Goal: Task Accomplishment & Management: Use online tool/utility

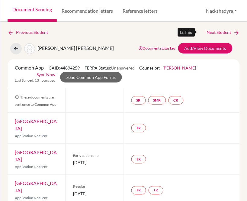
click at [221, 32] on link "Next Student" at bounding box center [223, 32] width 33 height 7
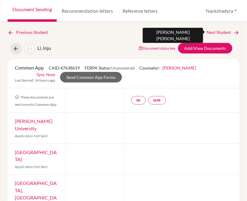
click at [207, 32] on link "Next Student" at bounding box center [223, 32] width 33 height 7
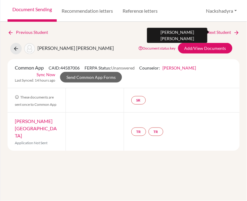
click at [211, 34] on link "Next Student" at bounding box center [223, 32] width 33 height 7
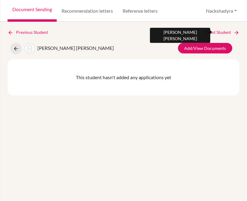
click at [212, 30] on link "Next Student" at bounding box center [223, 32] width 33 height 7
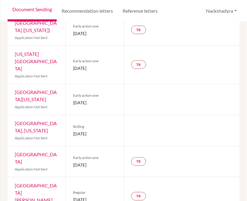
scroll to position [364, 0]
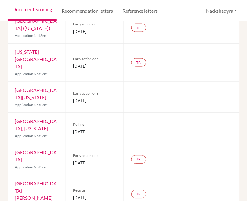
drag, startPoint x: 100, startPoint y: 88, endPoint x: 71, endPoint y: 90, distance: 29.7
click at [71, 113] on div "Rolling [DATE]" at bounding box center [95, 128] width 58 height 31
copy span "[DATE]"
drag, startPoint x: 108, startPoint y: 57, endPoint x: 72, endPoint y: 56, distance: 35.3
click at [73, 98] on span "[DATE]" at bounding box center [94, 101] width 43 height 6
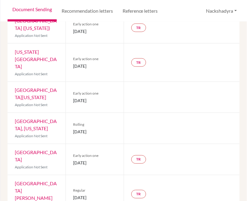
copy span "[DATE]"
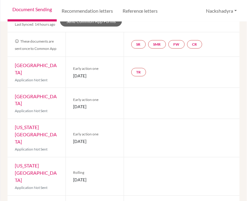
scroll to position [0, 0]
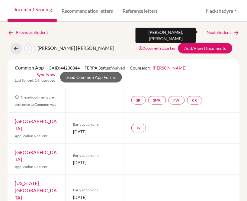
click at [222, 31] on link "Next Student" at bounding box center [223, 32] width 33 height 7
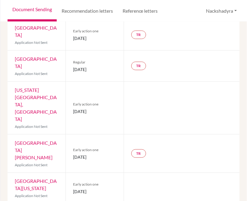
scroll to position [268, 0]
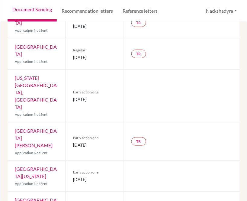
drag, startPoint x: 44, startPoint y: 131, endPoint x: 15, endPoint y: 125, distance: 29.6
click at [15, 161] on div "[GEOGRAPHIC_DATA][US_STATE] Application Not Sent" at bounding box center [37, 176] width 58 height 31
copy link "[GEOGRAPHIC_DATA][US_STATE]"
drag, startPoint x: 106, startPoint y: 135, endPoint x: 73, endPoint y: 137, distance: 33.3
click at [73, 176] on span "[DATE]" at bounding box center [94, 179] width 43 height 6
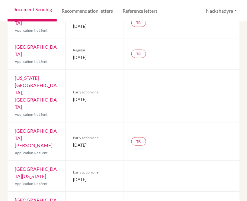
copy span "[DATE]"
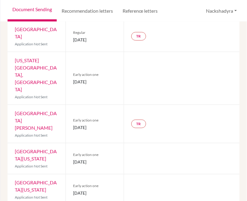
scroll to position [302, 0]
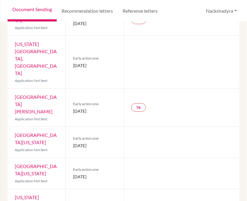
drag, startPoint x: 61, startPoint y: 131, endPoint x: 15, endPoint y: 124, distance: 45.8
click at [15, 158] on div "[GEOGRAPHIC_DATA][US_STATE] Application Not Sent" at bounding box center [37, 173] width 58 height 31
copy link "[GEOGRAPHIC_DATA][US_STATE]"
drag, startPoint x: 112, startPoint y: 134, endPoint x: 112, endPoint y: 129, distance: 5.8
click at [71, 158] on div "Early action one [DATE]" at bounding box center [95, 173] width 58 height 31
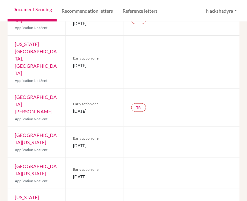
copy span "[DATE]"
drag, startPoint x: 44, startPoint y: 164, endPoint x: 14, endPoint y: 152, distance: 32.4
copy link "[US_STATE][GEOGRAPHIC_DATA]"
drag, startPoint x: 101, startPoint y: 163, endPoint x: 71, endPoint y: 162, distance: 30.5
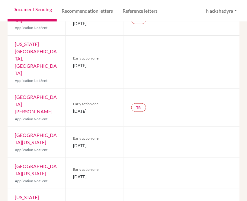
copy span "[DATE]"
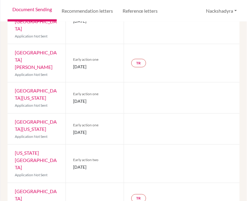
scroll to position [347, 0]
drag, startPoint x: 26, startPoint y: 153, endPoint x: 13, endPoint y: 142, distance: 16.5
click at [13, 183] on div "[GEOGRAPHIC_DATA] Application Not Sent" at bounding box center [37, 198] width 58 height 31
copy link "[GEOGRAPHIC_DATA]"
drag, startPoint x: 51, startPoint y: 177, endPoint x: 162, endPoint y: 154, distance: 112.6
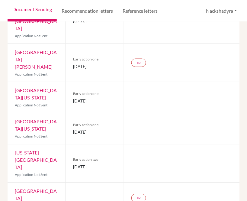
copy link "[GEOGRAPHIC_DATA]"
drag, startPoint x: 108, startPoint y: 185, endPoint x: 72, endPoint y: 185, distance: 35.6
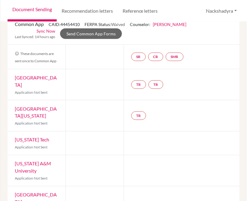
scroll to position [0, 0]
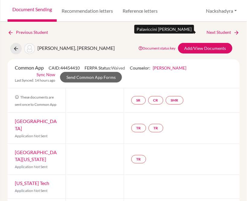
click at [207, 33] on link "Next Student" at bounding box center [223, 32] width 33 height 7
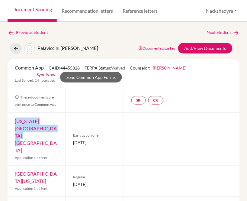
drag, startPoint x: 53, startPoint y: 129, endPoint x: 14, endPoint y: 122, distance: 39.8
click at [14, 122] on div "[US_STATE][GEOGRAPHIC_DATA] Bloomington Application Not Sent" at bounding box center [37, 139] width 58 height 53
drag, startPoint x: 104, startPoint y: 131, endPoint x: 77, endPoint y: 133, distance: 27.2
click at [73, 139] on span "[DATE]" at bounding box center [94, 142] width 43 height 6
drag, startPoint x: 46, startPoint y: 161, endPoint x: 53, endPoint y: 143, distance: 18.3
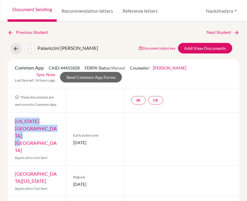
click at [14, 166] on div "[GEOGRAPHIC_DATA][US_STATE] Application Not Sent" at bounding box center [37, 181] width 58 height 31
drag, startPoint x: 108, startPoint y: 164, endPoint x: 66, endPoint y: 165, distance: 41.4
click at [66, 166] on div "Regular [DATE]" at bounding box center [95, 181] width 58 height 31
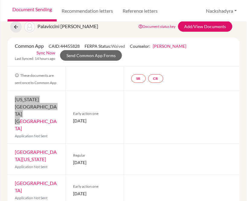
scroll to position [34, 0]
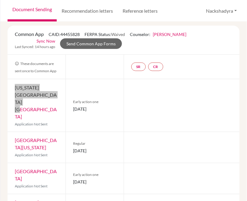
drag, startPoint x: 61, startPoint y: 148, endPoint x: 34, endPoint y: 154, distance: 27.6
click at [12, 163] on div "[GEOGRAPHIC_DATA] Application Not Sent" at bounding box center [37, 178] width 58 height 31
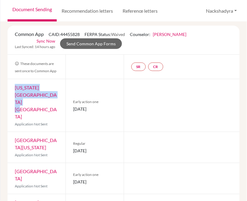
drag, startPoint x: 109, startPoint y: 156, endPoint x: 54, endPoint y: 156, distance: 55.3
click at [54, 163] on div "[GEOGRAPHIC_DATA] Application Not Sent Early action one [DATE]" at bounding box center [124, 178] width 232 height 31
click at [100, 179] on span "[DATE]" at bounding box center [94, 182] width 43 height 6
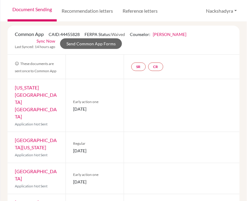
drag, startPoint x: 113, startPoint y: 157, endPoint x: 70, endPoint y: 158, distance: 43.2
click at [70, 163] on div "Early action one [DATE]" at bounding box center [95, 178] width 58 height 31
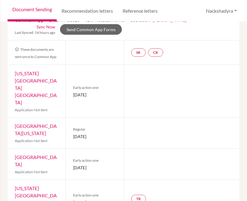
scroll to position [59, 0]
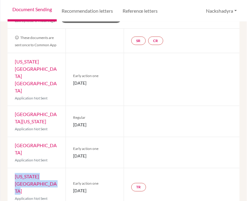
drag, startPoint x: 38, startPoint y: 154, endPoint x: 12, endPoint y: 147, distance: 27.0
click at [12, 168] on div "[US_STATE] Christian University Application Not Sent" at bounding box center [37, 187] width 58 height 38
drag, startPoint x: 112, startPoint y: 156, endPoint x: 73, endPoint y: 160, distance: 39.2
click at [73, 188] on span "[DATE]" at bounding box center [94, 191] width 43 height 6
drag, startPoint x: 54, startPoint y: 180, endPoint x: 61, endPoint y: 161, distance: 20.3
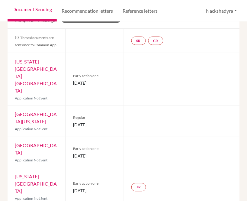
drag, startPoint x: 110, startPoint y: 185, endPoint x: 71, endPoint y: 187, distance: 39.3
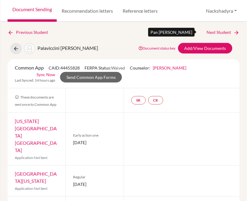
click at [207, 34] on link "Next Student" at bounding box center [223, 32] width 33 height 7
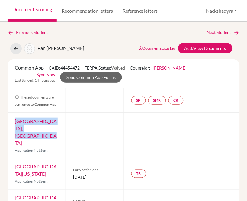
drag, startPoint x: 50, startPoint y: 130, endPoint x: 14, endPoint y: 120, distance: 37.4
click at [14, 120] on div "[GEOGRAPHIC_DATA], [GEOGRAPHIC_DATA] Application Not Sent" at bounding box center [37, 135] width 58 height 45
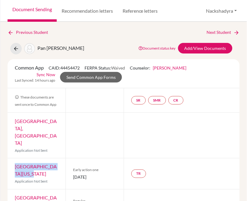
drag, startPoint x: 38, startPoint y: 159, endPoint x: 14, endPoint y: 153, distance: 25.0
click at [14, 158] on div "[GEOGRAPHIC_DATA][US_STATE] Application Not Sent" at bounding box center [37, 173] width 58 height 31
drag, startPoint x: 113, startPoint y: 162, endPoint x: 78, endPoint y: 159, distance: 35.4
click at [71, 163] on div "Early action one [DATE]" at bounding box center [95, 173] width 58 height 31
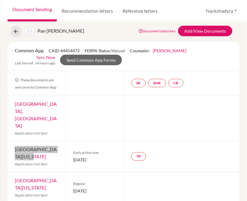
scroll to position [34, 0]
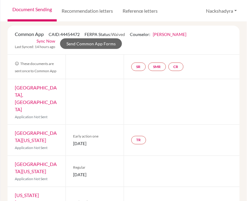
click at [46, 156] on div "[GEOGRAPHIC_DATA][US_STATE] Application Not Sent" at bounding box center [37, 171] width 58 height 31
drag, startPoint x: 31, startPoint y: 158, endPoint x: 6, endPoint y: 149, distance: 27.0
click at [6, 149] on div "Previous Student Next Student [PERSON_NAME] Document status key TR Requirement.…" at bounding box center [123, 111] width 247 height 179
drag, startPoint x: 111, startPoint y: 159, endPoint x: 75, endPoint y: 159, distance: 36.3
click at [71, 161] on div "Regular [DATE]" at bounding box center [95, 171] width 58 height 31
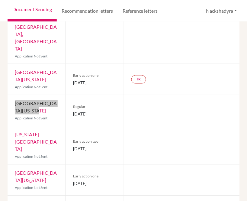
scroll to position [101, 0]
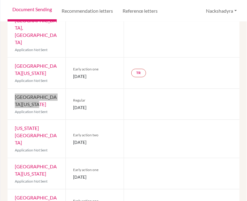
drag, startPoint x: 49, startPoint y: 120, endPoint x: 4, endPoint y: 112, distance: 45.3
click at [4, 112] on div "Previous Student Next Student [PERSON_NAME] Document status key TR Requirement.…" at bounding box center [123, 111] width 247 height 179
drag, startPoint x: 77, startPoint y: 126, endPoint x: 67, endPoint y: 127, distance: 9.7
click at [67, 127] on div "Early action two [DATE]" at bounding box center [95, 139] width 58 height 38
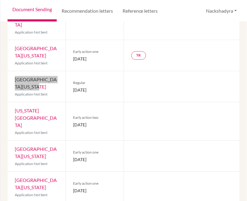
scroll to position [134, 0]
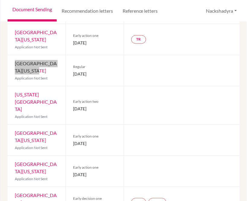
drag, startPoint x: 36, startPoint y: 117, endPoint x: 13, endPoint y: 113, distance: 23.3
click at [13, 125] on div "[GEOGRAPHIC_DATA][US_STATE] Application Not Sent" at bounding box center [37, 140] width 58 height 31
drag, startPoint x: 108, startPoint y: 123, endPoint x: 70, endPoint y: 123, distance: 37.2
click at [70, 125] on div "Early action one [DATE]" at bounding box center [95, 140] width 58 height 31
drag, startPoint x: 60, startPoint y: 153, endPoint x: 10, endPoint y: 142, distance: 51.2
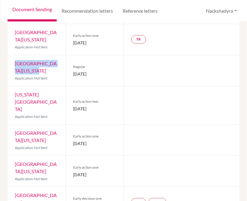
click at [10, 156] on div "[GEOGRAPHIC_DATA][US_STATE] Application Not Sent" at bounding box center [37, 171] width 58 height 31
drag, startPoint x: 111, startPoint y: 152, endPoint x: 69, endPoint y: 153, distance: 42.3
click at [69, 156] on div "Early action one [DATE]" at bounding box center [95, 171] width 58 height 31
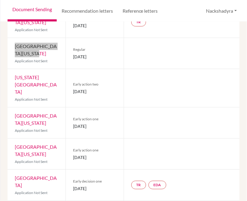
scroll to position [167, 0]
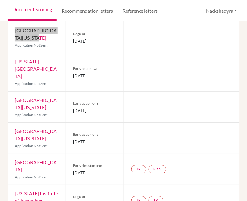
drag, startPoint x: 41, startPoint y: 146, endPoint x: 10, endPoint y: 138, distance: 31.4
click at [10, 154] on div "[GEOGRAPHIC_DATA] Application Not Sent" at bounding box center [37, 169] width 58 height 31
drag, startPoint x: 114, startPoint y: 150, endPoint x: 71, endPoint y: 151, distance: 42.9
click at [71, 154] on div "Early decision one [DATE]" at bounding box center [95, 169] width 58 height 31
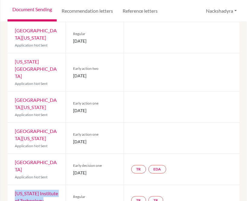
drag, startPoint x: 50, startPoint y: 180, endPoint x: 16, endPoint y: 170, distance: 35.7
click at [16, 185] on div "[US_STATE] Institute of Technology Application Not Sent" at bounding box center [37, 200] width 58 height 31
drag, startPoint x: 106, startPoint y: 182, endPoint x: 71, endPoint y: 182, distance: 34.7
click at [71, 185] on div "Regular [DATE]" at bounding box center [95, 200] width 58 height 31
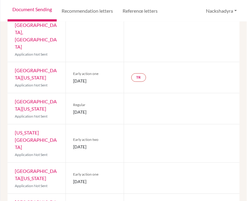
scroll to position [0, 0]
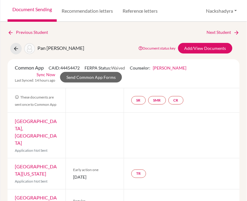
click at [212, 32] on link "Next Student" at bounding box center [223, 32] width 33 height 7
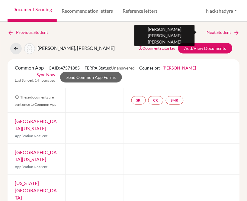
click at [210, 31] on link "Next Student" at bounding box center [223, 32] width 33 height 7
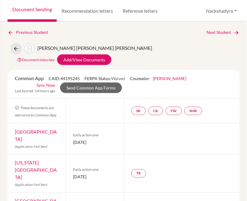
drag, startPoint x: 59, startPoint y: 121, endPoint x: 14, endPoint y: 120, distance: 45.6
click at [14, 123] on div "[GEOGRAPHIC_DATA] Application Not Sent" at bounding box center [37, 138] width 58 height 31
drag, startPoint x: 111, startPoint y: 128, endPoint x: 71, endPoint y: 126, distance: 39.6
click at [71, 126] on div "Early action one [DATE]" at bounding box center [95, 138] width 58 height 31
drag, startPoint x: 41, startPoint y: 152, endPoint x: 7, endPoint y: 145, distance: 34.4
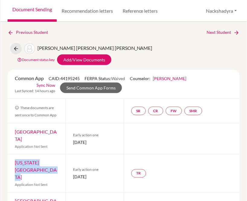
click at [8, 154] on div "[US_STATE] Christian University Application Not Sent" at bounding box center [37, 173] width 58 height 38
drag, startPoint x: 110, startPoint y: 155, endPoint x: 72, endPoint y: 157, distance: 38.1
click at [73, 174] on span "[DATE]" at bounding box center [94, 177] width 43 height 6
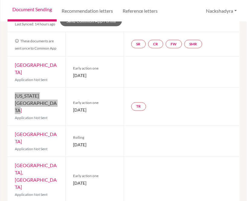
scroll to position [67, 0]
drag, startPoint x: 43, startPoint y: 116, endPoint x: 13, endPoint y: 108, distance: 31.7
click at [13, 126] on div "St. Edward's University Application Not Sent" at bounding box center [37, 141] width 58 height 31
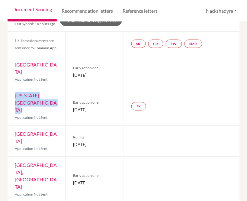
drag, startPoint x: 94, startPoint y: 119, endPoint x: 73, endPoint y: 119, distance: 20.8
click at [73, 141] on span "[DATE]" at bounding box center [94, 144] width 43 height 6
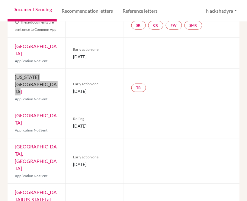
scroll to position [101, 0]
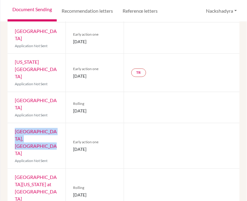
drag, startPoint x: 52, startPoint y: 113, endPoint x: 14, endPoint y: 107, distance: 38.0
click at [14, 123] on div "[GEOGRAPHIC_DATA], [GEOGRAPHIC_DATA] Application Not Sent" at bounding box center [37, 145] width 58 height 45
drag, startPoint x: 110, startPoint y: 117, endPoint x: 70, endPoint y: 119, distance: 39.6
click at [70, 123] on div "Early action one [DATE]" at bounding box center [95, 145] width 58 height 45
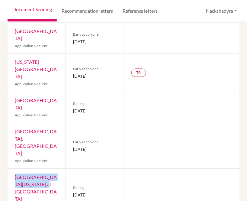
drag, startPoint x: 40, startPoint y: 146, endPoint x: 15, endPoint y: 139, distance: 26.2
click at [15, 169] on div "[GEOGRAPHIC_DATA][US_STATE] at [GEOGRAPHIC_DATA] Application Not Sent" at bounding box center [37, 191] width 58 height 45
drag, startPoint x: 86, startPoint y: 150, endPoint x: 72, endPoint y: 148, distance: 14.6
click at [73, 192] on span "[DATE]" at bounding box center [94, 195] width 43 height 6
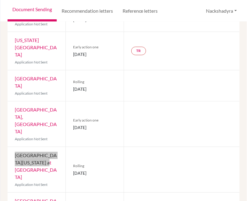
scroll to position [134, 0]
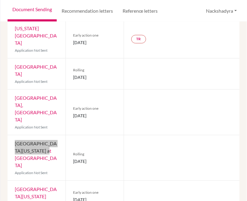
drag, startPoint x: 44, startPoint y: 141, endPoint x: 10, endPoint y: 135, distance: 34.1
click at [10, 181] on div "[GEOGRAPHIC_DATA][US_STATE] Application Not Sent" at bounding box center [37, 196] width 58 height 31
drag, startPoint x: 106, startPoint y: 144, endPoint x: 71, endPoint y: 146, distance: 35.4
click at [71, 181] on div "Early action one [DATE]" at bounding box center [95, 196] width 58 height 31
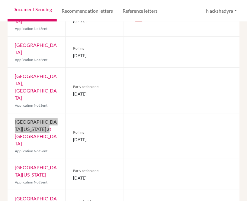
scroll to position [168, 0]
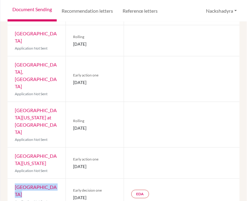
drag, startPoint x: 56, startPoint y: 133, endPoint x: 14, endPoint y: 133, distance: 42.0
click at [14, 178] on div "Tulane University Application Not Sent" at bounding box center [37, 193] width 58 height 31
drag, startPoint x: 111, startPoint y: 138, endPoint x: 72, endPoint y: 140, distance: 38.7
click at [73, 194] on span "[DATE]" at bounding box center [94, 197] width 43 height 6
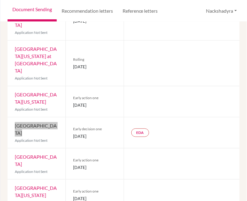
scroll to position [235, 0]
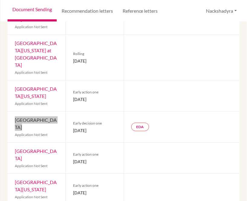
drag, startPoint x: 43, startPoint y: 105, endPoint x: 14, endPoint y: 92, distance: 32.2
click at [14, 143] on div "[GEOGRAPHIC_DATA] Application Not Sent" at bounding box center [37, 158] width 58 height 31
drag, startPoint x: 106, startPoint y: 102, endPoint x: 72, endPoint y: 104, distance: 34.5
click at [73, 158] on span "[DATE]" at bounding box center [94, 161] width 43 height 6
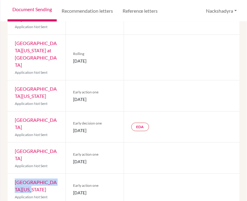
drag, startPoint x: 37, startPoint y: 132, endPoint x: 14, endPoint y: 127, distance: 23.5
click at [14, 174] on div "[GEOGRAPHIC_DATA][US_STATE] Application Not Sent" at bounding box center [37, 189] width 58 height 31
drag, startPoint x: 37, startPoint y: 167, endPoint x: 15, endPoint y: 157, distance: 23.2
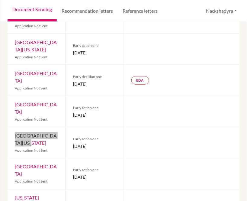
scroll to position [302, 0]
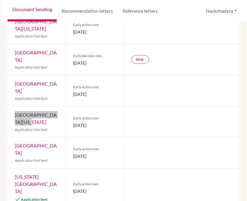
drag, startPoint x: 46, startPoint y: 138, endPoint x: 11, endPoint y: 122, distance: 38.1
click at [11, 169] on div "[US_STATE][GEOGRAPHIC_DATA] Application Sent" at bounding box center [37, 188] width 58 height 39
drag, startPoint x: 114, startPoint y: 137, endPoint x: 70, endPoint y: 139, distance: 43.8
click at [70, 169] on div "Early action two [DATE]" at bounding box center [95, 188] width 58 height 39
drag, startPoint x: 47, startPoint y: 168, endPoint x: 13, endPoint y: 161, distance: 34.6
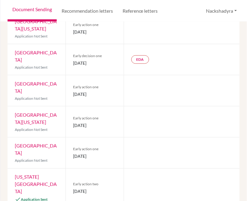
drag, startPoint x: 92, startPoint y: 174, endPoint x: 79, endPoint y: 170, distance: 13.9
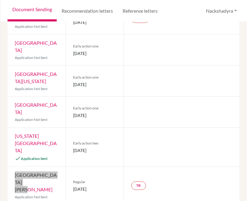
scroll to position [355, 0]
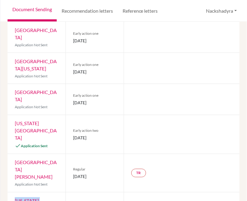
drag, startPoint x: 41, startPoint y: 150, endPoint x: 58, endPoint y: 146, distance: 16.7
drag, startPoint x: 50, startPoint y: 178, endPoint x: 15, endPoint y: 170, distance: 36.2
drag, startPoint x: 87, startPoint y: 182, endPoint x: 72, endPoint y: 182, distance: 15.4
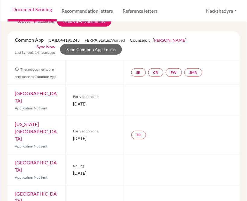
scroll to position [0, 0]
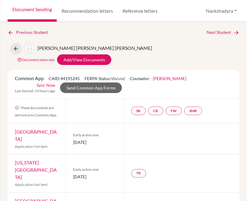
click at [201, 31] on div "Previous Student Next Student" at bounding box center [124, 32] width 232 height 7
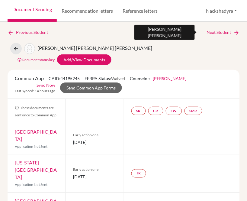
click at [207, 32] on link "Next Student" at bounding box center [223, 32] width 33 height 7
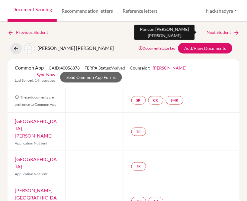
click at [207, 32] on link "Next Student" at bounding box center [223, 32] width 33 height 7
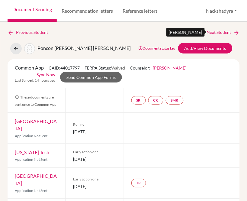
click at [212, 32] on link "Next Student" at bounding box center [223, 32] width 33 height 7
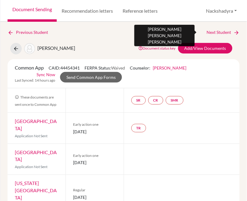
click at [220, 34] on link "Next Student" at bounding box center [223, 32] width 33 height 7
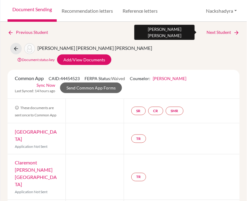
click at [207, 29] on link "Next Student" at bounding box center [223, 32] width 33 height 7
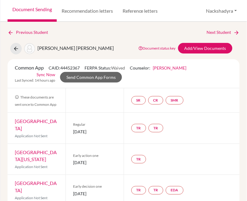
click at [53, 151] on div "[GEOGRAPHIC_DATA][US_STATE] Application Not Sent" at bounding box center [37, 159] width 58 height 31
drag, startPoint x: 38, startPoint y: 150, endPoint x: 13, endPoint y: 144, distance: 26.0
click at [13, 144] on div "[GEOGRAPHIC_DATA][US_STATE] Application Not Sent" at bounding box center [37, 159] width 58 height 31
drag, startPoint x: 91, startPoint y: 156, endPoint x: 72, endPoint y: 156, distance: 19.4
click at [73, 159] on span "[DATE]" at bounding box center [94, 162] width 43 height 6
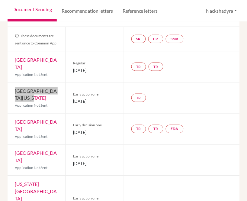
scroll to position [67, 0]
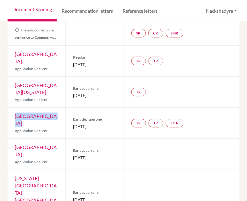
drag, startPoint x: 59, startPoint y: 108, endPoint x: 9, endPoint y: 106, distance: 49.9
click at [9, 108] on div "Dartmouth College Application Not Sent" at bounding box center [37, 123] width 58 height 31
drag, startPoint x: 103, startPoint y: 115, endPoint x: 73, endPoint y: 115, distance: 30.2
click at [73, 124] on span "[DATE]" at bounding box center [94, 127] width 43 height 6
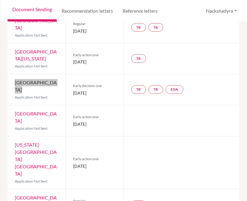
drag, startPoint x: 59, startPoint y: 99, endPoint x: 11, endPoint y: 101, distance: 47.8
click at [11, 105] on div "[GEOGRAPHIC_DATA] Application Not Sent" at bounding box center [37, 120] width 58 height 31
drag, startPoint x: 110, startPoint y: 104, endPoint x: 73, endPoint y: 106, distance: 36.9
click at [70, 108] on div "Early action one [DATE]" at bounding box center [95, 120] width 58 height 31
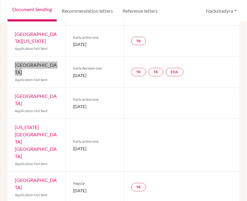
scroll to position [134, 0]
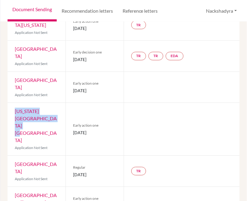
drag, startPoint x: 47, startPoint y: 93, endPoint x: 14, endPoint y: 92, distance: 32.7
click at [14, 103] on div "[US_STATE][GEOGRAPHIC_DATA] Bloomington Application Not Sent" at bounding box center [37, 129] width 58 height 53
drag, startPoint x: 111, startPoint y: 99, endPoint x: 68, endPoint y: 104, distance: 43.5
click at [68, 104] on div "Early action one [DATE]" at bounding box center [95, 129] width 58 height 53
drag, startPoint x: 47, startPoint y: 126, endPoint x: 11, endPoint y: 122, distance: 36.1
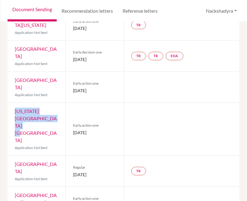
click at [11, 156] on div "[GEOGRAPHIC_DATA] Application Not Sent" at bounding box center [37, 171] width 58 height 31
drag, startPoint x: 109, startPoint y: 128, endPoint x: 71, endPoint y: 130, distance: 37.8
click at [71, 156] on div "Regular [DATE]" at bounding box center [95, 171] width 58 height 31
drag, startPoint x: 59, startPoint y: 161, endPoint x: 12, endPoint y: 152, distance: 47.9
click at [12, 187] on div "[GEOGRAPHIC_DATA][US_STATE] Application Not Sent" at bounding box center [37, 202] width 58 height 31
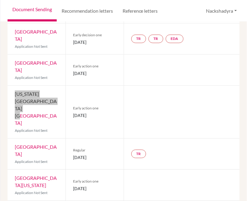
scroll to position [168, 0]
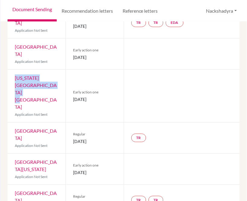
drag, startPoint x: 48, startPoint y: 156, endPoint x: 5, endPoint y: 146, distance: 44.3
click at [5, 146] on div "Previous Student Next Student [PERSON_NAME] [PERSON_NAME] Document status key T…" at bounding box center [123, 111] width 247 height 179
drag, startPoint x: 104, startPoint y: 159, endPoint x: 68, endPoint y: 159, distance: 36.0
click at [68, 185] on div "Regular [DATE]" at bounding box center [95, 200] width 58 height 31
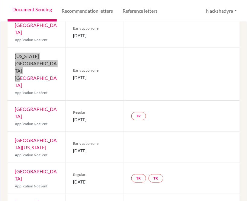
scroll to position [201, 0]
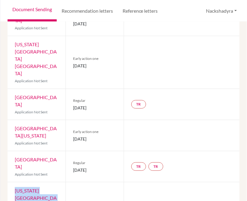
drag, startPoint x: 27, startPoint y: 161, endPoint x: 10, endPoint y: 148, distance: 22.2
drag, startPoint x: 108, startPoint y: 160, endPoint x: 66, endPoint y: 160, distance: 41.7
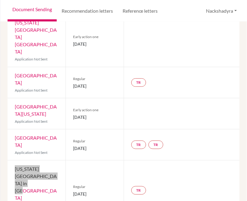
scroll to position [235, 0]
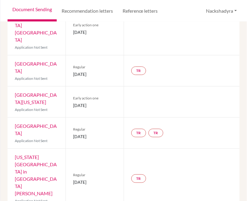
drag, startPoint x: 56, startPoint y: 152, endPoint x: 14, endPoint y: 152, distance: 42.3
drag, startPoint x: 107, startPoint y: 158, endPoint x: 63, endPoint y: 159, distance: 44.1
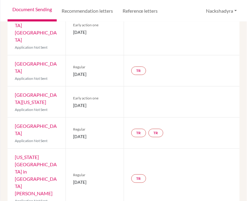
drag, startPoint x: 110, startPoint y: 156, endPoint x: 72, endPoint y: 158, distance: 38.1
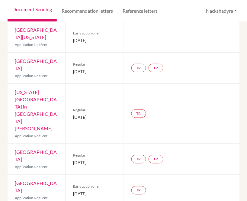
scroll to position [302, 0]
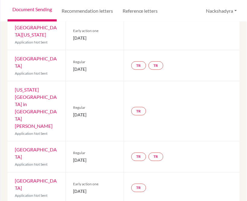
drag, startPoint x: 29, startPoint y: 114, endPoint x: 15, endPoint y: 110, distance: 14.4
click at [15, 172] on div "Northeastern University Application Not Sent" at bounding box center [37, 187] width 58 height 31
drag, startPoint x: 38, startPoint y: 147, endPoint x: 14, endPoint y: 140, distance: 24.1
drag, startPoint x: 102, startPoint y: 153, endPoint x: 73, endPoint y: 152, distance: 29.3
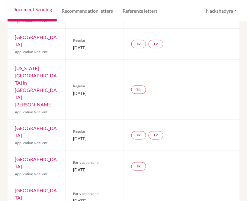
scroll to position [336, 0]
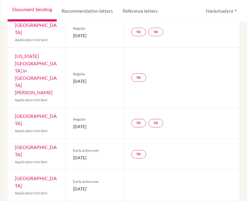
drag, startPoint x: 44, startPoint y: 146, endPoint x: 69, endPoint y: 139, distance: 25.8
drag, startPoint x: 104, startPoint y: 146, endPoint x: 64, endPoint y: 146, distance: 40.2
drag, startPoint x: 55, startPoint y: 167, endPoint x: 15, endPoint y: 170, distance: 40.3
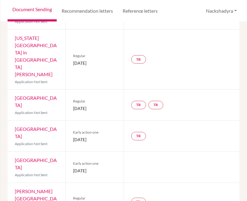
scroll to position [369, 0]
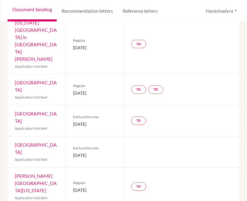
drag, startPoint x: 112, startPoint y: 140, endPoint x: 70, endPoint y: 141, distance: 41.4
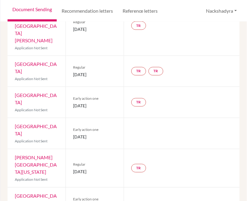
drag, startPoint x: 34, startPoint y: 155, endPoint x: 11, endPoint y: 142, distance: 26.8
drag, startPoint x: 105, startPoint y: 152, endPoint x: 68, endPoint y: 157, distance: 36.9
drag, startPoint x: 25, startPoint y: 179, endPoint x: 10, endPoint y: 179, distance: 15.1
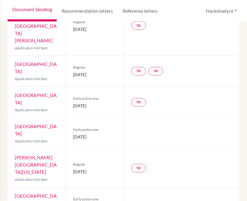
drag, startPoint x: 76, startPoint y: 188, endPoint x: 66, endPoint y: 187, distance: 10.0
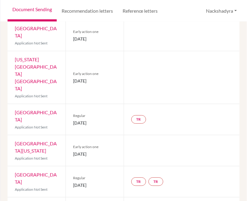
scroll to position [0, 0]
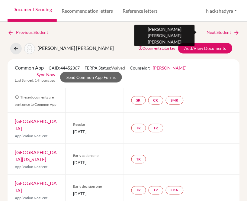
click at [215, 33] on link "Next Student" at bounding box center [223, 32] width 33 height 7
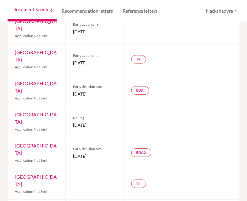
scroll to position [168, 0]
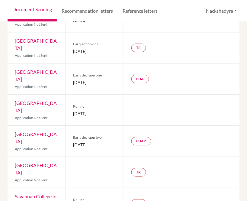
drag, startPoint x: 107, startPoint y: 108, endPoint x: 71, endPoint y: 110, distance: 35.7
click at [71, 126] on div "Early decision two [DATE]" at bounding box center [95, 141] width 58 height 31
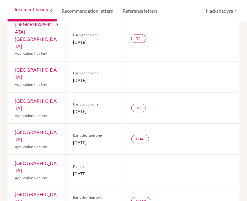
scroll to position [101, 0]
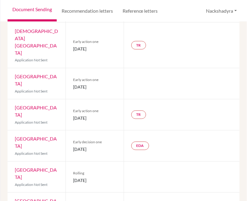
click at [112, 171] on span "Rolling" at bounding box center [94, 173] width 43 height 5
drag, startPoint x: 100, startPoint y: 139, endPoint x: 72, endPoint y: 139, distance: 28.1
click at [73, 177] on span "[DATE]" at bounding box center [94, 180] width 43 height 6
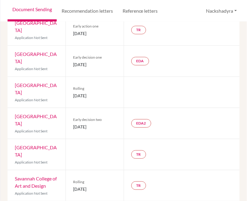
scroll to position [201, 0]
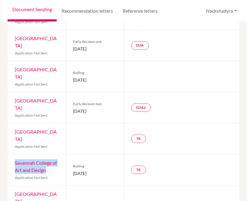
drag, startPoint x: 54, startPoint y: 129, endPoint x: 12, endPoint y: 123, distance: 42.7
click at [12, 154] on div "Savannah College of Art and Design Application Not Sent" at bounding box center [37, 169] width 58 height 31
drag, startPoint x: 108, startPoint y: 132, endPoint x: 70, endPoint y: 135, distance: 37.9
click at [70, 154] on div "Rolling [DATE]" at bounding box center [95, 169] width 58 height 31
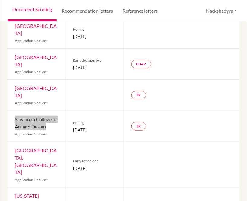
scroll to position [254, 0]
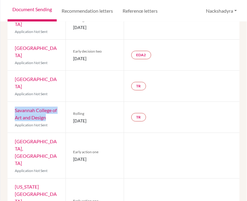
drag, startPoint x: 111, startPoint y: 181, endPoint x: 72, endPoint y: 184, distance: 38.8
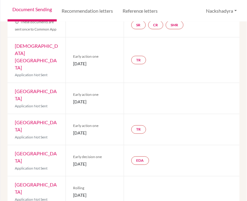
scroll to position [0, 0]
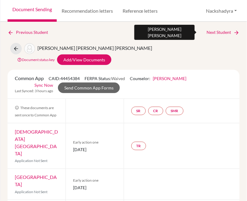
click at [207, 31] on link "Next Student" at bounding box center [223, 32] width 33 height 7
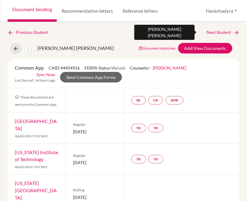
click at [228, 31] on link "Next Student" at bounding box center [223, 32] width 33 height 7
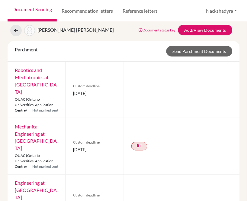
scroll to position [34, 0]
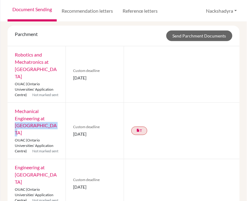
drag, startPoint x: 44, startPoint y: 127, endPoint x: 47, endPoint y: 118, distance: 9.2
click at [47, 118] on div "Mechanical Engineering at [GEOGRAPHIC_DATA] OUAC (Ontario Universities' Applica…" at bounding box center [37, 131] width 58 height 56
drag, startPoint x: 107, startPoint y: 131, endPoint x: 73, endPoint y: 132, distance: 34.1
click at [73, 132] on span "[DATE]" at bounding box center [94, 134] width 43 height 6
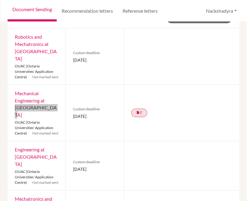
scroll to position [67, 0]
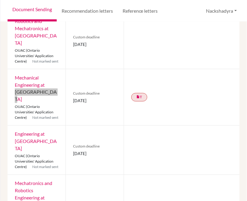
drag, startPoint x: 38, startPoint y: 141, endPoint x: 13, endPoint y: 135, distance: 25.3
click at [13, 135] on div "Engineering at [GEOGRAPHIC_DATA] OUAC (Ontario Universities' Application Centre…" at bounding box center [37, 150] width 58 height 49
drag, startPoint x: 106, startPoint y: 144, endPoint x: 72, endPoint y: 146, distance: 33.6
click at [73, 150] on span "[DATE]" at bounding box center [94, 153] width 43 height 6
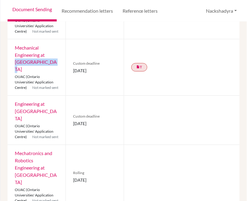
drag, startPoint x: 58, startPoint y: 168, endPoint x: 15, endPoint y: 168, distance: 42.6
click at [15, 168] on div "Mechatronics and Robotics Engineering at [GEOGRAPHIC_DATA] OUAC (Ontario Univer…" at bounding box center [37, 176] width 58 height 63
drag, startPoint x: 105, startPoint y: 167, endPoint x: 74, endPoint y: 171, distance: 31.1
click at [73, 177] on span "[DATE]" at bounding box center [94, 180] width 43 height 6
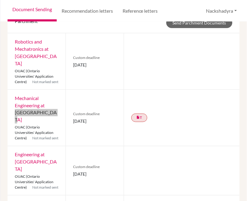
scroll to position [0, 0]
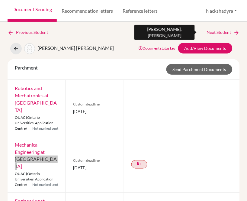
click at [217, 33] on link "Next Student" at bounding box center [223, 32] width 33 height 7
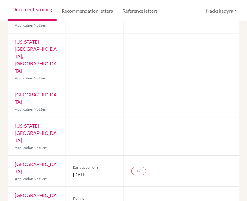
scroll to position [143, 0]
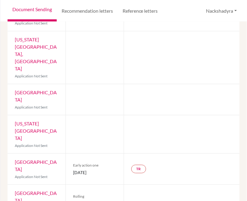
drag, startPoint x: 37, startPoint y: 179, endPoint x: 13, endPoint y: 174, distance: 24.4
click at [13, 185] on div "St. Edward's University Application Not Sent" at bounding box center [37, 200] width 58 height 31
drag, startPoint x: 101, startPoint y: 180, endPoint x: 82, endPoint y: 177, distance: 18.8
click at [71, 185] on div "Rolling [DATE]" at bounding box center [95, 200] width 58 height 31
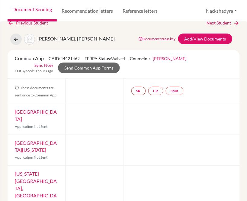
scroll to position [0, 0]
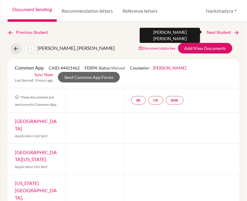
click at [207, 29] on link "Next Student" at bounding box center [223, 32] width 33 height 7
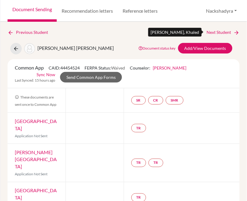
click at [207, 30] on link "Next Student" at bounding box center [223, 32] width 33 height 7
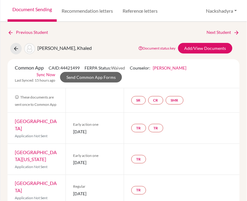
drag, startPoint x: 37, startPoint y: 127, endPoint x: 13, endPoint y: 123, distance: 24.8
click at [13, 123] on div "[GEOGRAPHIC_DATA] Application Not Sent" at bounding box center [37, 128] width 58 height 31
drag, startPoint x: 104, startPoint y: 132, endPoint x: 70, endPoint y: 131, distance: 33.8
click at [70, 131] on div "Early action one [DATE]" at bounding box center [95, 128] width 58 height 31
drag, startPoint x: 40, startPoint y: 156, endPoint x: 34, endPoint y: 158, distance: 5.8
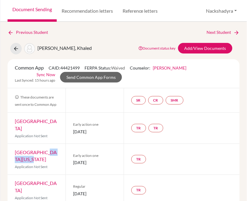
click at [34, 158] on div "[GEOGRAPHIC_DATA][US_STATE] Application Not Sent" at bounding box center [37, 159] width 58 height 31
click at [39, 158] on div "[GEOGRAPHIC_DATA][US_STATE] Application Not Sent" at bounding box center [37, 159] width 58 height 31
drag, startPoint x: 40, startPoint y: 159, endPoint x: 11, endPoint y: 150, distance: 30.8
click at [11, 150] on div "[GEOGRAPHIC_DATA][US_STATE] Application Not Sent" at bounding box center [37, 159] width 58 height 31
drag, startPoint x: 109, startPoint y: 164, endPoint x: 71, endPoint y: 164, distance: 37.8
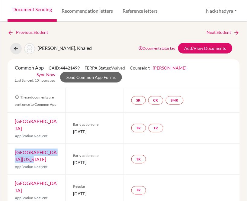
click at [71, 164] on div "Early action one [DATE]" at bounding box center [95, 159] width 58 height 31
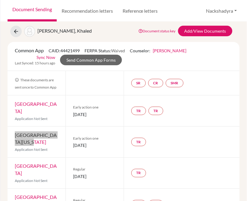
scroll to position [34, 0]
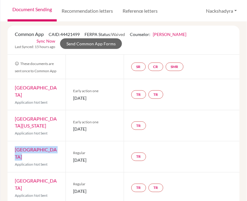
drag, startPoint x: 54, startPoint y: 149, endPoint x: 14, endPoint y: 152, distance: 40.2
click at [14, 152] on div "[GEOGRAPHIC_DATA] Application Not Sent" at bounding box center [37, 156] width 58 height 31
drag, startPoint x: 108, startPoint y: 157, endPoint x: 72, endPoint y: 156, distance: 35.1
click at [73, 157] on span "[DATE]" at bounding box center [94, 160] width 43 height 6
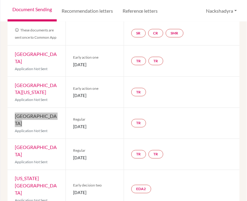
drag, startPoint x: 59, startPoint y: 138, endPoint x: 14, endPoint y: 140, distance: 45.7
click at [14, 140] on div "[GEOGRAPHIC_DATA] Application Not Sent" at bounding box center [37, 154] width 58 height 31
drag, startPoint x: 106, startPoint y: 144, endPoint x: 75, endPoint y: 150, distance: 32.0
click at [73, 151] on div "Regular [DATE]" at bounding box center [95, 154] width 58 height 31
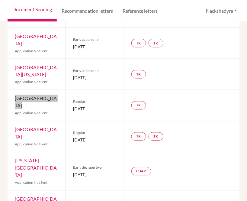
scroll to position [101, 0]
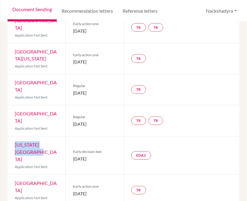
drag, startPoint x: 41, startPoint y: 135, endPoint x: 14, endPoint y: 130, distance: 27.3
click at [14, 137] on div "[US_STATE][GEOGRAPHIC_DATA] Application Not Sent" at bounding box center [37, 156] width 58 height 38
drag, startPoint x: 109, startPoint y: 141, endPoint x: 68, endPoint y: 143, distance: 41.7
click at [68, 143] on div "Early decision two [DATE]" at bounding box center [95, 156] width 58 height 38
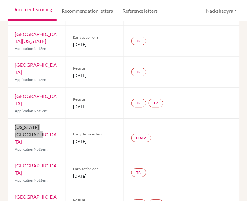
scroll to position [134, 0]
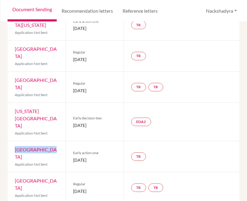
drag, startPoint x: 53, startPoint y: 127, endPoint x: 4, endPoint y: 127, distance: 48.3
click at [4, 127] on div "Previous Student Next Student [PERSON_NAME], Khaled Document status key TR Requ…" at bounding box center [123, 111] width 247 height 179
drag, startPoint x: 110, startPoint y: 134, endPoint x: 70, endPoint y: 136, distance: 39.6
click at [70, 141] on div "Early action one [DATE]" at bounding box center [95, 156] width 58 height 31
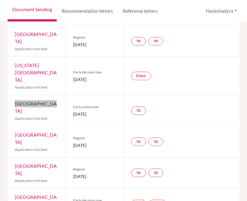
scroll to position [201, 0]
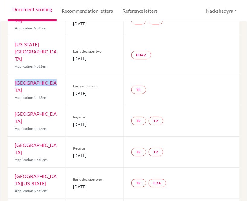
drag, startPoint x: 41, startPoint y: 92, endPoint x: 14, endPoint y: 84, distance: 28.4
click at [14, 105] on div "Columbia University Application Not Sent" at bounding box center [37, 120] width 58 height 31
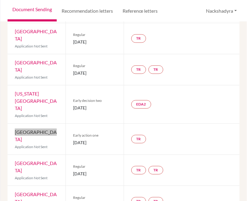
scroll to position [168, 0]
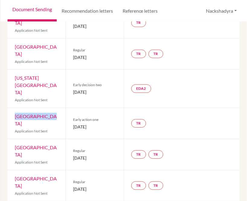
drag, startPoint x: 108, startPoint y: 127, endPoint x: 71, endPoint y: 129, distance: 37.2
click at [71, 139] on div "Regular [DATE]" at bounding box center [95, 154] width 58 height 31
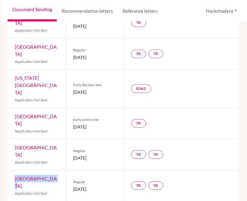
drag, startPoint x: 53, startPoint y: 147, endPoint x: 12, endPoint y: 147, distance: 40.5
click at [12, 170] on div "Yale University Application Not Sent" at bounding box center [37, 185] width 58 height 31
drag, startPoint x: 105, startPoint y: 158, endPoint x: 71, endPoint y: 155, distance: 34.2
click at [71, 170] on div "Regular [DATE]" at bounding box center [95, 185] width 58 height 31
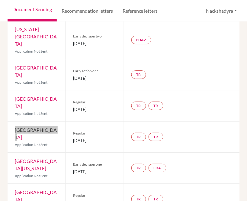
scroll to position [217, 0]
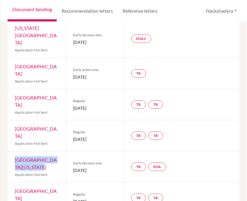
drag, startPoint x: 44, startPoint y: 132, endPoint x: 14, endPoint y: 123, distance: 31.9
click at [14, 151] on div "[GEOGRAPHIC_DATA][US_STATE] Application Not Sent" at bounding box center [37, 166] width 58 height 31
drag, startPoint x: 111, startPoint y: 134, endPoint x: 72, endPoint y: 135, distance: 39.0
click at [73, 167] on span "[DATE]" at bounding box center [94, 170] width 43 height 6
drag, startPoint x: 59, startPoint y: 154, endPoint x: 156, endPoint y: 151, distance: 97.0
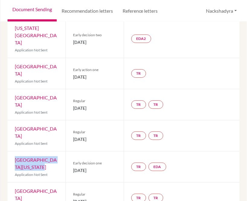
click at [14, 182] on div "Cornell University Application Not Sent" at bounding box center [37, 197] width 58 height 31
drag, startPoint x: 108, startPoint y: 162, endPoint x: 72, endPoint y: 165, distance: 36.1
click at [72, 182] on div "Regular [DATE]" at bounding box center [95, 197] width 58 height 31
drag, startPoint x: 53, startPoint y: 178, endPoint x: 12, endPoint y: 179, distance: 40.5
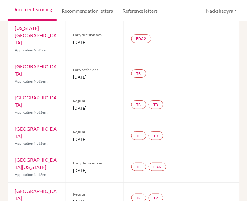
drag, startPoint x: 103, startPoint y: 184, endPoint x: 171, endPoint y: 179, distance: 68.7
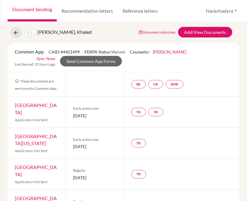
scroll to position [0, 0]
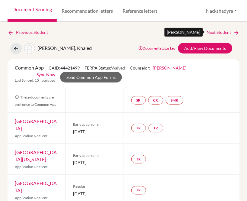
click at [221, 32] on link "Next Student" at bounding box center [223, 32] width 33 height 7
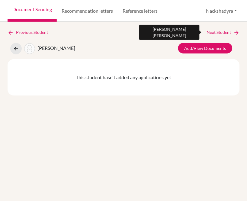
click at [230, 30] on link "Next Student" at bounding box center [223, 32] width 33 height 7
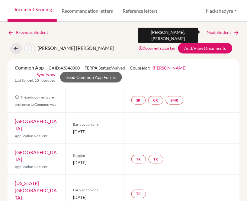
click at [234, 31] on icon at bounding box center [237, 33] width 6 height 6
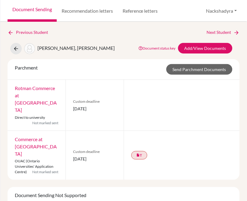
drag, startPoint x: 59, startPoint y: 139, endPoint x: 15, endPoint y: 141, distance: 43.5
click at [15, 141] on div "Commerce at [GEOGRAPHIC_DATA] OUAC (Ontario Universities' Application Centre) N…" at bounding box center [37, 155] width 58 height 49
drag, startPoint x: 82, startPoint y: 149, endPoint x: 67, endPoint y: 149, distance: 15.1
click at [67, 149] on div "Custom deadline [DATE]" at bounding box center [95, 155] width 58 height 49
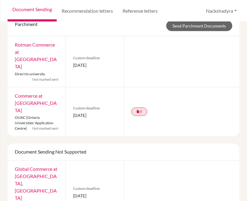
scroll to position [44, 0]
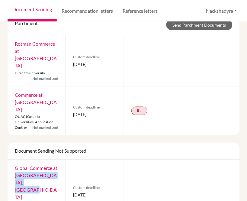
drag, startPoint x: 56, startPoint y: 170, endPoint x: 21, endPoint y: 161, distance: 35.7
click at [21, 161] on div "Global Commerce at [GEOGRAPHIC_DATA], [GEOGRAPHIC_DATA] OUAC (Ontario Universit…" at bounding box center [37, 191] width 58 height 63
drag, startPoint x: 109, startPoint y: 172, endPoint x: 69, endPoint y: 173, distance: 40.5
click at [69, 173] on div "Custom deadline [DATE]" at bounding box center [95, 191] width 58 height 63
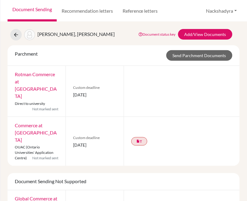
scroll to position [0, 0]
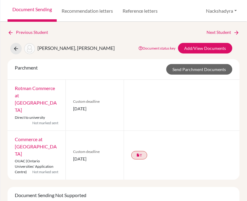
click at [215, 37] on div "Previous Student Next Student [PERSON_NAME], [PERSON_NAME] Document status key …" at bounding box center [124, 148] width 232 height 239
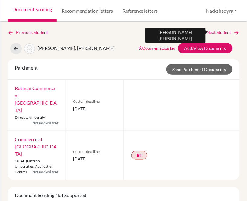
click at [215, 35] on link "Next Student" at bounding box center [223, 32] width 33 height 7
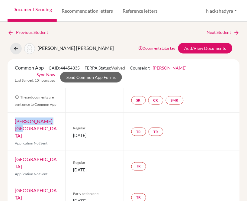
drag, startPoint x: 54, startPoint y: 119, endPoint x: 12, endPoint y: 123, distance: 41.6
click at [12, 123] on div "[PERSON_NAME] College Application Not Sent" at bounding box center [37, 132] width 58 height 38
drag, startPoint x: 107, startPoint y: 126, endPoint x: 71, endPoint y: 128, distance: 35.4
click at [71, 128] on div "Regular [DATE]" at bounding box center [95, 132] width 58 height 38
drag, startPoint x: 29, startPoint y: 153, endPoint x: 13, endPoint y: 146, distance: 17.1
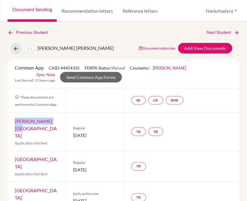
click at [13, 151] on div "[GEOGRAPHIC_DATA] Application Not Sent" at bounding box center [37, 166] width 58 height 31
drag, startPoint x: 107, startPoint y: 153, endPoint x: 71, endPoint y: 155, distance: 36.0
click at [71, 155] on div "Regular [DATE]" at bounding box center [95, 166] width 58 height 31
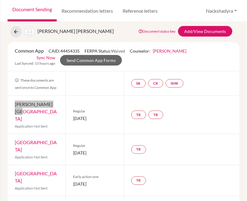
scroll to position [34, 0]
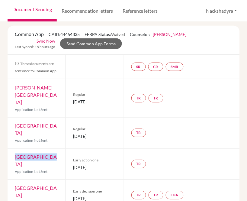
drag, startPoint x: 57, startPoint y: 141, endPoint x: 15, endPoint y: 144, distance: 42.4
click at [15, 149] on div "Babson College Application Not Sent" at bounding box center [37, 164] width 58 height 31
drag, startPoint x: 100, startPoint y: 150, endPoint x: 71, endPoint y: 149, distance: 28.4
click at [71, 149] on div "Early action one [DATE]" at bounding box center [95, 164] width 58 height 31
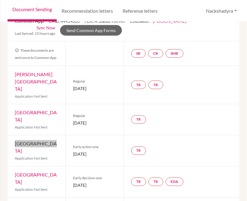
scroll to position [67, 0]
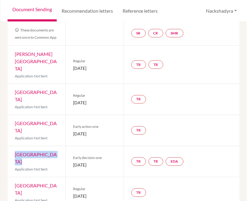
drag, startPoint x: 60, startPoint y: 131, endPoint x: 14, endPoint y: 130, distance: 45.3
click at [14, 146] on div "Dartmouth College Application Not Sent" at bounding box center [37, 161] width 58 height 31
drag, startPoint x: 115, startPoint y: 138, endPoint x: 69, endPoint y: 137, distance: 45.3
click at [69, 146] on div "Early decision one [DATE]" at bounding box center [95, 161] width 58 height 31
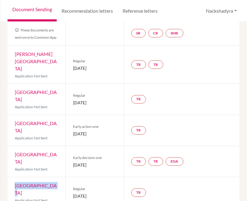
drag, startPoint x: 42, startPoint y: 158, endPoint x: 14, endPoint y: 159, distance: 27.8
click at [14, 177] on div "Bowdoin College Application Not Sent" at bounding box center [37, 192] width 58 height 31
drag, startPoint x: 108, startPoint y: 164, endPoint x: 72, endPoint y: 164, distance: 35.0
click at [73, 193] on span "[DATE]" at bounding box center [94, 196] width 43 height 6
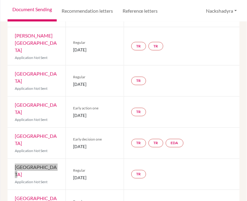
scroll to position [101, 0]
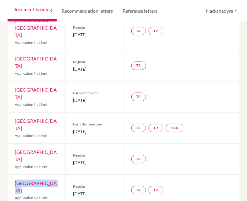
drag, startPoint x: 58, startPoint y: 146, endPoint x: 10, endPoint y: 146, distance: 47.4
click at [10, 175] on div "Brown University Application Not Sent" at bounding box center [37, 190] width 58 height 31
drag, startPoint x: 107, startPoint y: 151, endPoint x: 71, endPoint y: 155, distance: 36.2
click at [71, 175] on div "Regular [DATE]" at bounding box center [95, 190] width 58 height 31
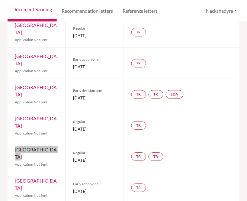
drag, startPoint x: 41, startPoint y: 146, endPoint x: 11, endPoint y: 138, distance: 30.7
click at [11, 172] on div "Northeastern University Application Not Sent" at bounding box center [37, 187] width 58 height 31
drag, startPoint x: 110, startPoint y: 145, endPoint x: 72, endPoint y: 147, distance: 38.7
click at [73, 188] on span "[DATE]" at bounding box center [94, 191] width 43 height 6
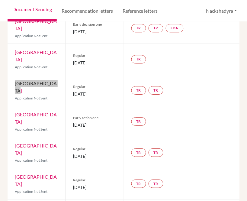
scroll to position [201, 0]
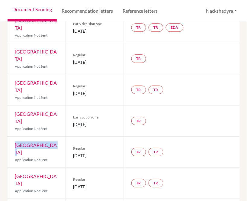
drag, startPoint x: 43, startPoint y: 101, endPoint x: 10, endPoint y: 101, distance: 32.3
click at [10, 137] on div "Amherst College Application Not Sent" at bounding box center [37, 152] width 58 height 31
drag, startPoint x: 104, startPoint y: 107, endPoint x: 71, endPoint y: 109, distance: 32.4
click at [71, 137] on div "Regular [DATE]" at bounding box center [95, 152] width 58 height 31
drag, startPoint x: 56, startPoint y: 123, endPoint x: 46, endPoint y: 122, distance: 10.3
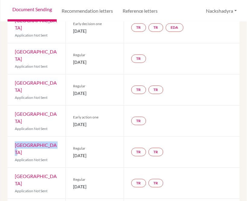
click at [7, 122] on div "Previous Student Next Student [PERSON_NAME] [PERSON_NAME] Document status key T…" at bounding box center [123, 111] width 247 height 179
drag, startPoint x: 106, startPoint y: 128, endPoint x: 70, endPoint y: 131, distance: 35.8
click at [70, 168] on div "Regular [DATE]" at bounding box center [95, 183] width 58 height 31
drag, startPoint x: 56, startPoint y: 147, endPoint x: 11, endPoint y: 150, distance: 44.8
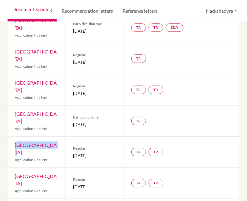
drag, startPoint x: 110, startPoint y: 155, endPoint x: 72, endPoint y: 157, distance: 38.4
drag, startPoint x: 40, startPoint y: 176, endPoint x: 13, endPoint y: 170, distance: 27.8
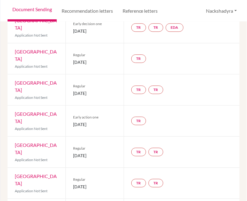
drag, startPoint x: 43, startPoint y: 180, endPoint x: 11, endPoint y: 169, distance: 34.1
drag, startPoint x: 107, startPoint y: 182, endPoint x: 71, endPoint y: 185, distance: 35.7
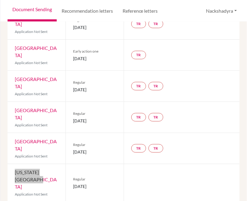
scroll to position [268, 0]
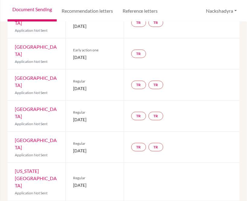
drag, startPoint x: 52, startPoint y: 143, endPoint x: 10, endPoint y: 137, distance: 42.6
drag, startPoint x: 79, startPoint y: 151, endPoint x: 65, endPoint y: 150, distance: 14.2
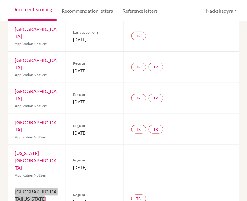
scroll to position [302, 0]
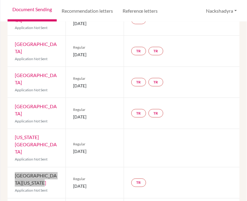
drag, startPoint x: 19, startPoint y: 142, endPoint x: 7, endPoint y: 130, distance: 16.4
drag, startPoint x: 104, startPoint y: 144, endPoint x: 70, endPoint y: 144, distance: 34.7
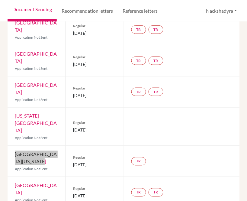
scroll to position [336, 0]
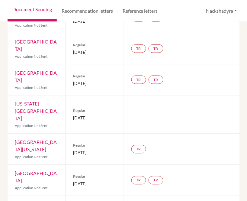
drag, startPoint x: 51, startPoint y: 133, endPoint x: 10, endPoint y: 131, distance: 41.2
drag, startPoint x: 105, startPoint y: 137, endPoint x: 70, endPoint y: 139, distance: 34.8
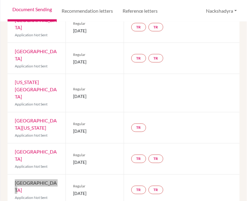
scroll to position [369, 0]
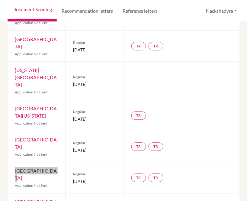
drag, startPoint x: 36, startPoint y: 130, endPoint x: 13, endPoint y: 124, distance: 24.4
drag, startPoint x: 107, startPoint y: 131, endPoint x: 72, endPoint y: 131, distance: 34.4
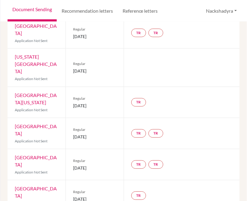
drag, startPoint x: 40, startPoint y: 155, endPoint x: 16, endPoint y: 139, distance: 29.7
drag, startPoint x: 107, startPoint y: 152, endPoint x: 68, endPoint y: 151, distance: 39.6
drag, startPoint x: 52, startPoint y: 176, endPoint x: 7, endPoint y: 178, distance: 45.3
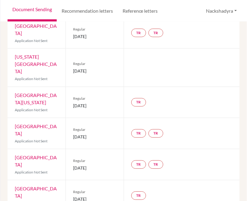
click at [7, 178] on div "Previous Student Next Student [PERSON_NAME] [PERSON_NAME] Document status key T…" at bounding box center [123, 111] width 247 height 179
drag, startPoint x: 104, startPoint y: 187, endPoint x: 72, endPoint y: 188, distance: 33.0
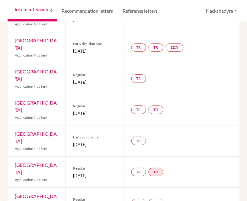
scroll to position [0, 0]
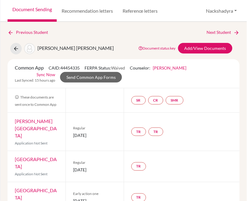
click at [215, 28] on div "Previous Student Next Student [PERSON_NAME] [PERSON_NAME] Document status key T…" at bounding box center [123, 111] width 247 height 179
click at [217, 32] on link "Next Student" at bounding box center [223, 32] width 33 height 7
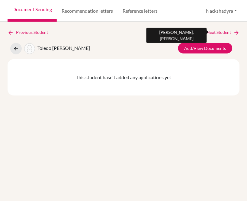
click at [218, 29] on link "Next Student" at bounding box center [223, 32] width 33 height 7
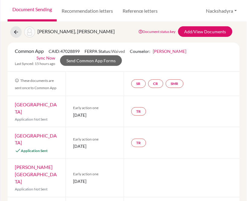
scroll to position [34, 0]
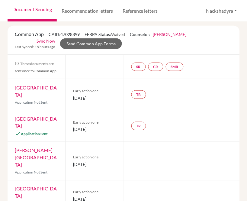
drag, startPoint x: 43, startPoint y: 96, endPoint x: 13, endPoint y: 87, distance: 30.7
click at [13, 87] on div "Northeastern University Application Not Sent" at bounding box center [37, 94] width 58 height 31
click at [46, 94] on div "Northeastern University Application Not Sent" at bounding box center [37, 94] width 58 height 31
click at [56, 95] on div "Northeastern University Application Not Sent" at bounding box center [37, 94] width 58 height 31
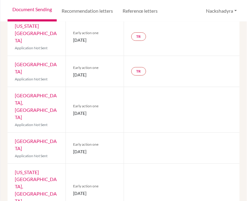
scroll to position [260, 0]
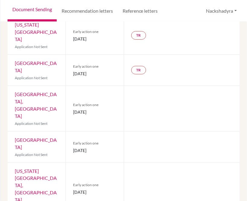
drag, startPoint x: 38, startPoint y: 180, endPoint x: 12, endPoint y: 175, distance: 26.5
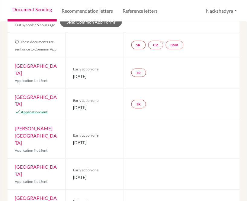
scroll to position [0, 0]
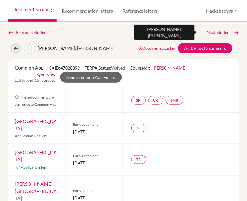
click at [209, 31] on link "Next Student" at bounding box center [223, 32] width 33 height 7
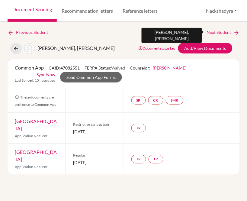
click at [227, 32] on link "Next Student" at bounding box center [223, 32] width 33 height 7
